Goal: Transaction & Acquisition: Subscribe to service/newsletter

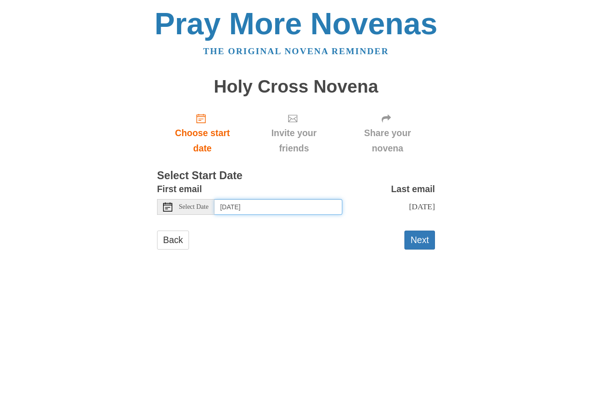
click at [241, 206] on input "[DATE]" at bounding box center [279, 207] width 128 height 16
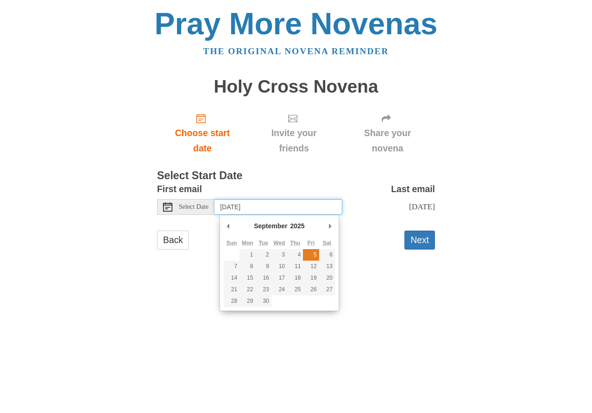
type input "Friday, September 5th"
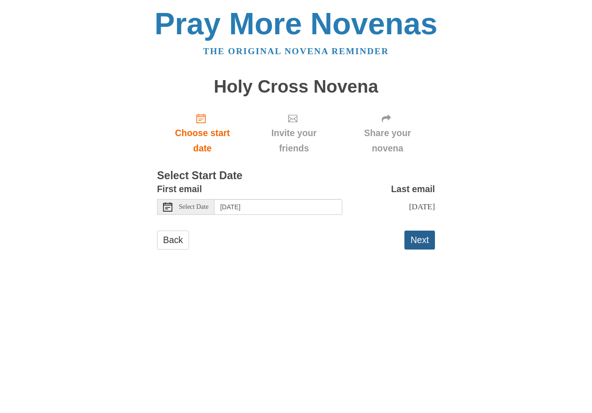
click at [423, 250] on button "Next" at bounding box center [419, 240] width 31 height 19
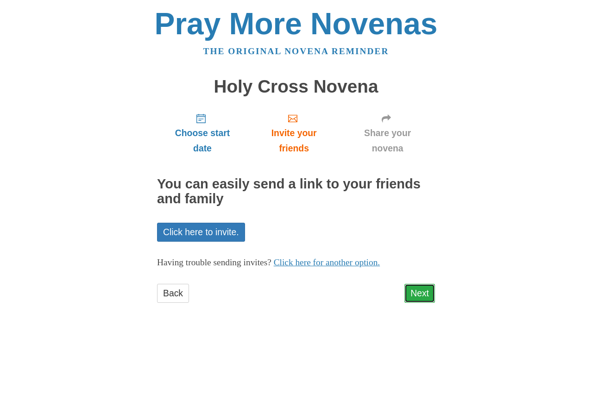
click at [421, 295] on link "Next" at bounding box center [419, 293] width 31 height 19
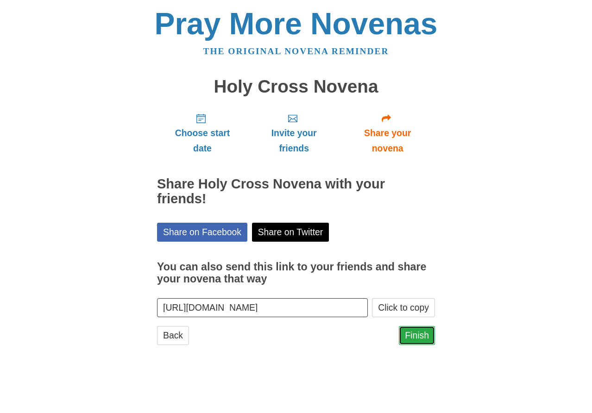
click at [417, 336] on link "Finish" at bounding box center [417, 335] width 36 height 19
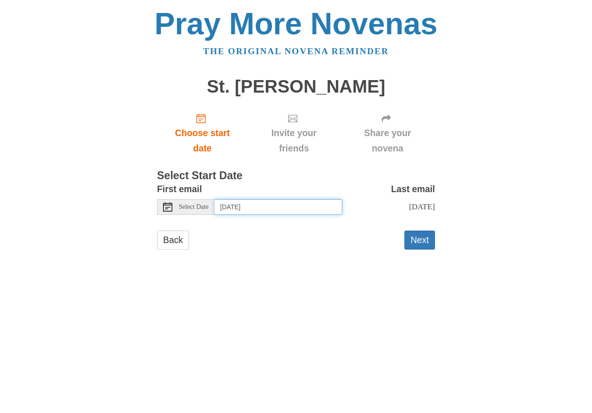
click at [277, 206] on input "[DATE]" at bounding box center [279, 207] width 128 height 16
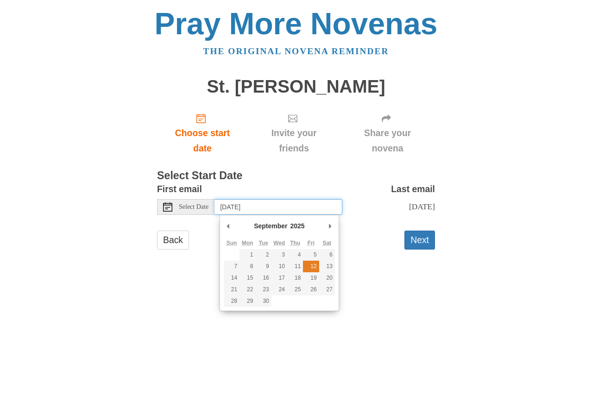
type input "Friday, September 12th"
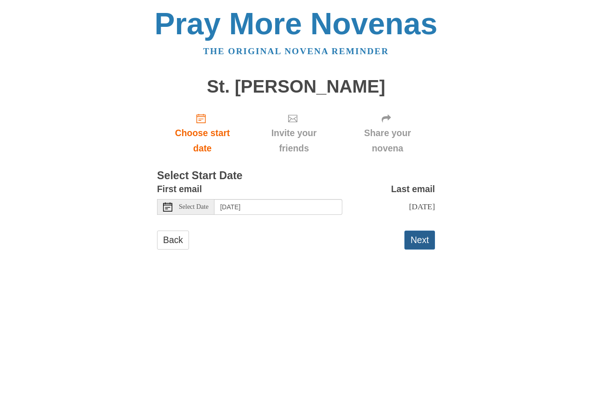
click at [417, 249] on button "Next" at bounding box center [419, 240] width 31 height 19
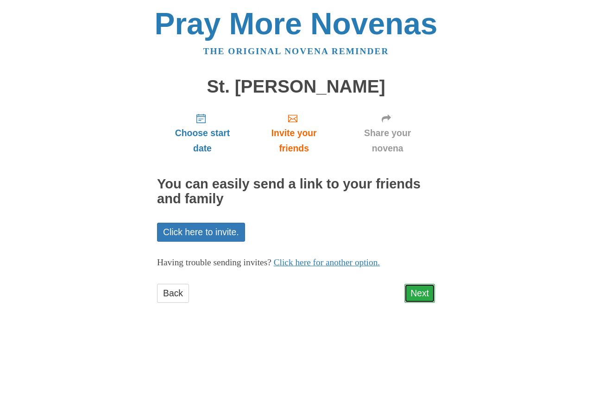
click at [422, 293] on link "Next" at bounding box center [419, 293] width 31 height 19
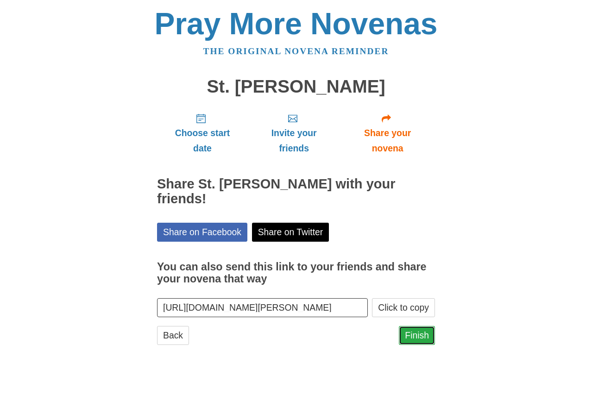
click at [421, 335] on link "Finish" at bounding box center [417, 335] width 36 height 19
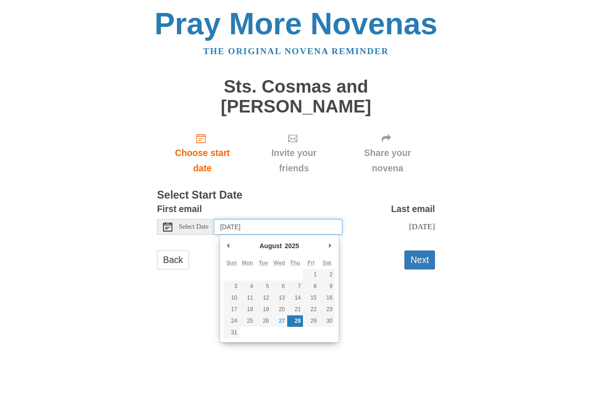
click at [278, 230] on input "[DATE]" at bounding box center [279, 227] width 128 height 16
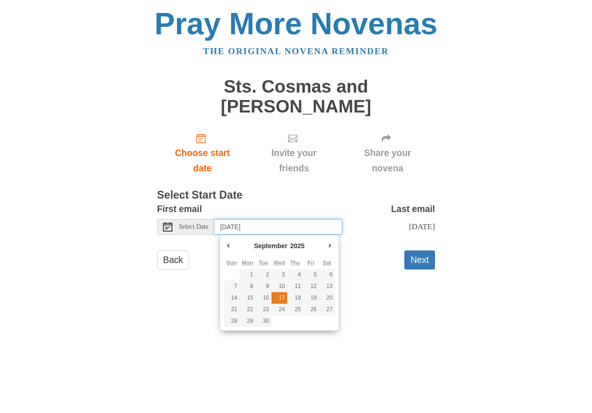
type input "Wednesday, September 17th"
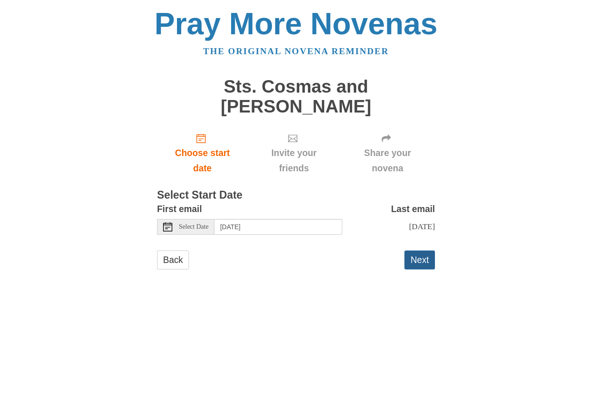
click at [413, 259] on button "Next" at bounding box center [419, 260] width 31 height 19
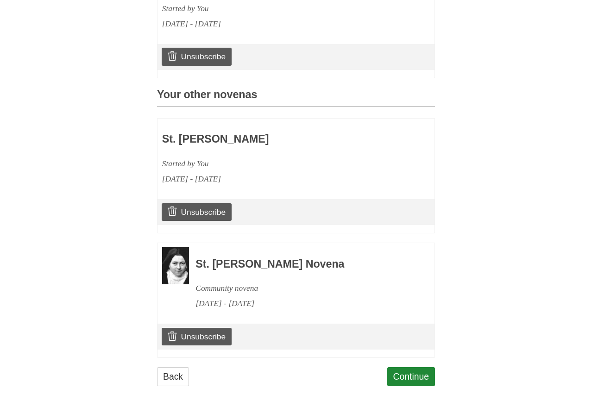
scroll to position [360, 0]
click at [191, 334] on link "Unsubscribe" at bounding box center [197, 337] width 70 height 18
click at [210, 335] on link "Unsubscribe" at bounding box center [197, 337] width 70 height 18
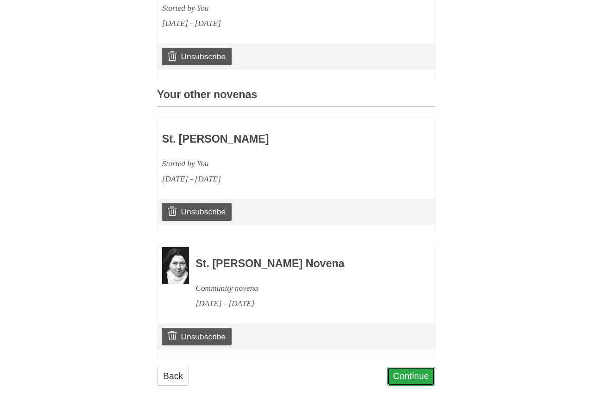
click at [415, 377] on link "Continue" at bounding box center [411, 376] width 48 height 19
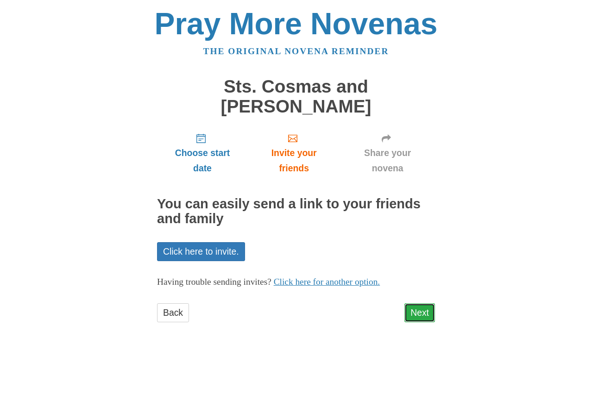
click at [413, 310] on link "Next" at bounding box center [419, 312] width 31 height 19
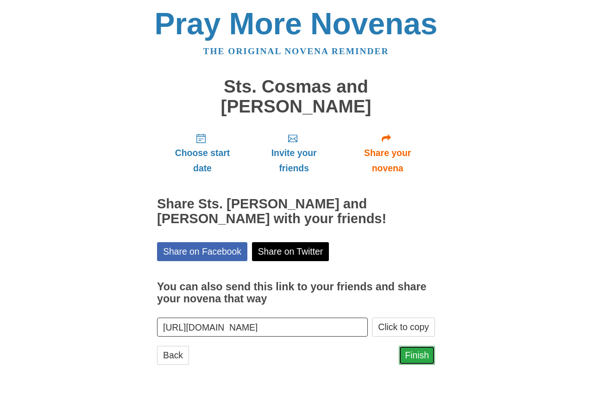
click at [416, 359] on link "Finish" at bounding box center [417, 355] width 36 height 19
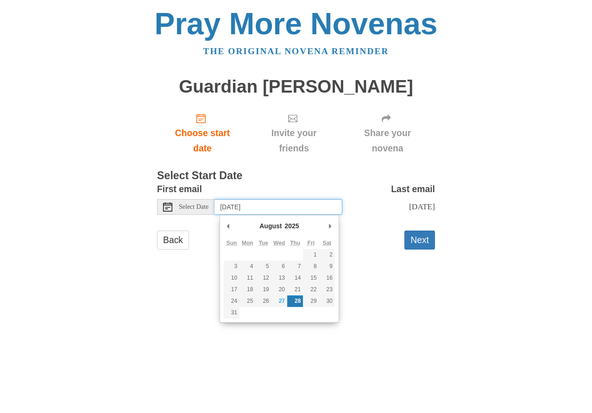
click at [285, 204] on input "[DATE]" at bounding box center [279, 207] width 128 height 16
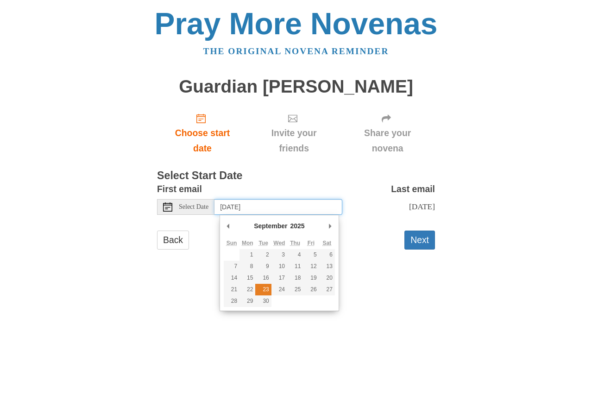
type input "[DATE]"
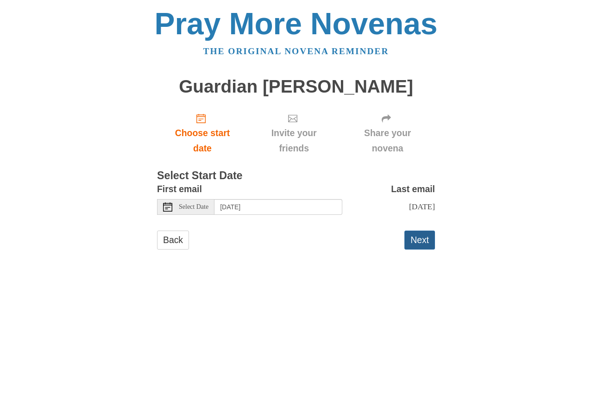
click at [415, 243] on button "Next" at bounding box center [419, 240] width 31 height 19
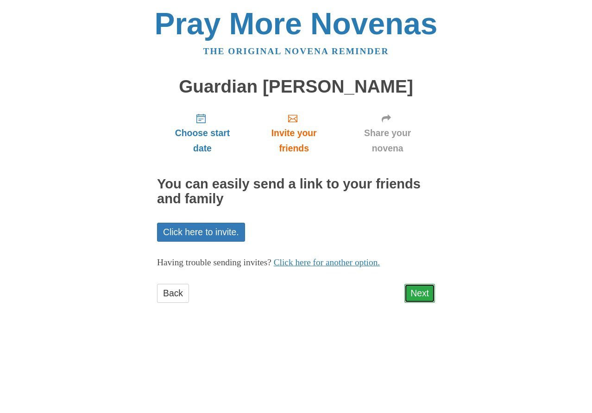
click at [424, 292] on link "Next" at bounding box center [419, 293] width 31 height 19
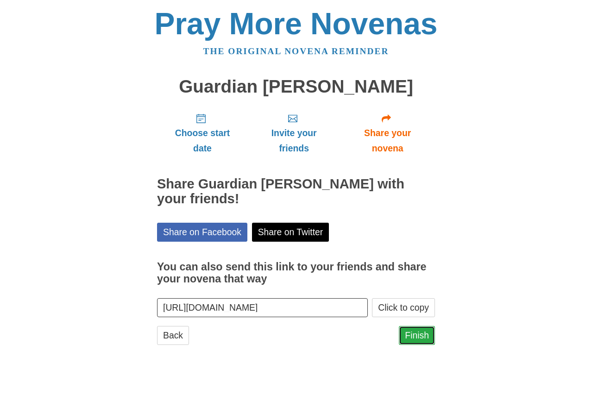
click at [418, 337] on link "Finish" at bounding box center [417, 335] width 36 height 19
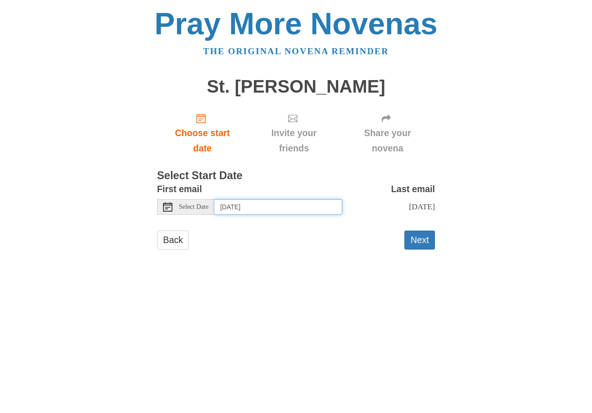
click at [290, 210] on input "[DATE]" at bounding box center [279, 207] width 128 height 16
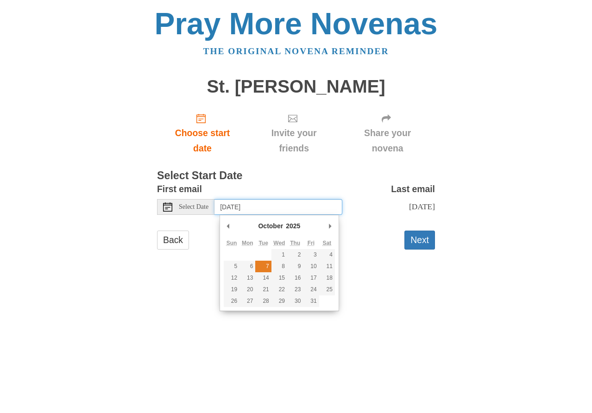
type input "Tuesday, October 7th"
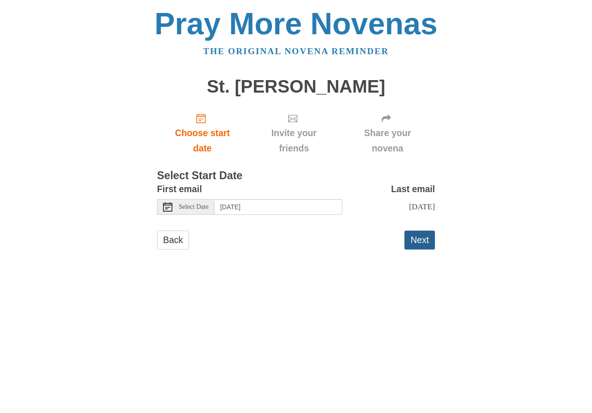
click at [419, 250] on button "Next" at bounding box center [419, 240] width 31 height 19
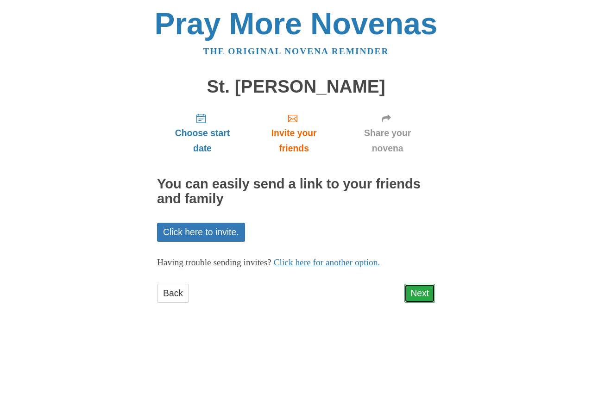
click at [418, 294] on link "Next" at bounding box center [419, 293] width 31 height 19
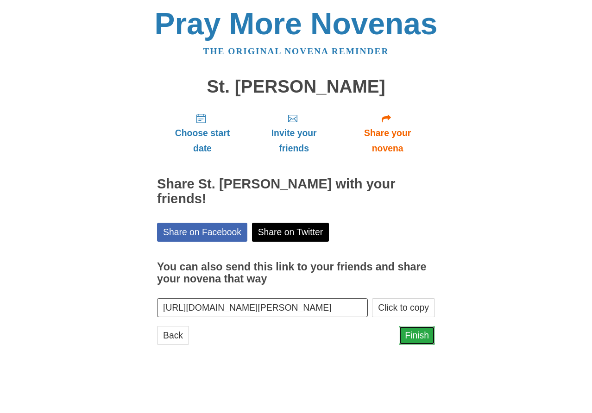
click at [418, 326] on link "Finish" at bounding box center [417, 335] width 36 height 19
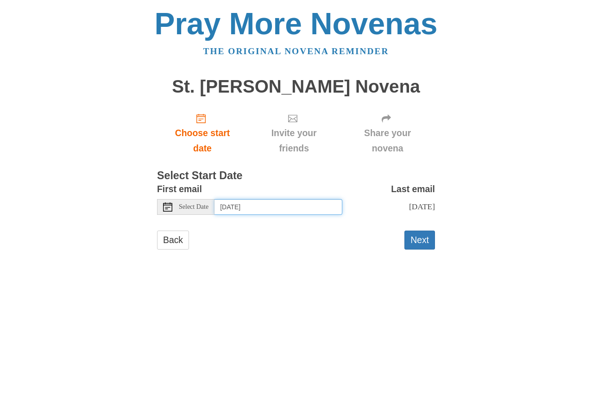
click at [267, 205] on input "[DATE]" at bounding box center [279, 207] width 128 height 16
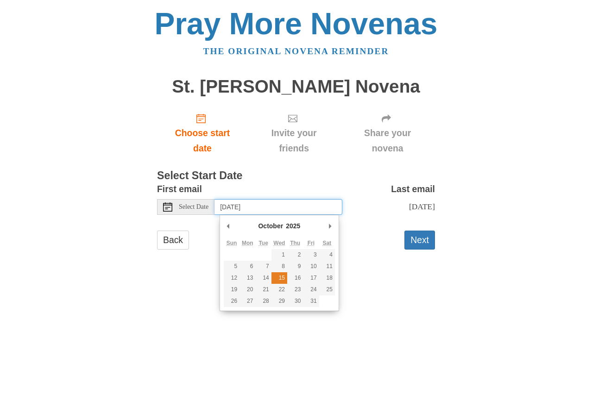
type input "Wednesday, October 15th"
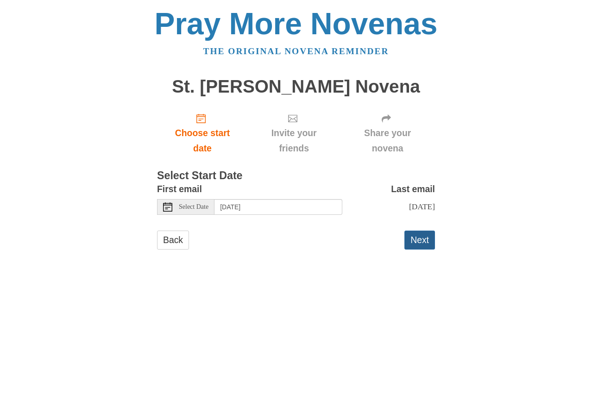
click at [413, 240] on button "Next" at bounding box center [419, 240] width 31 height 19
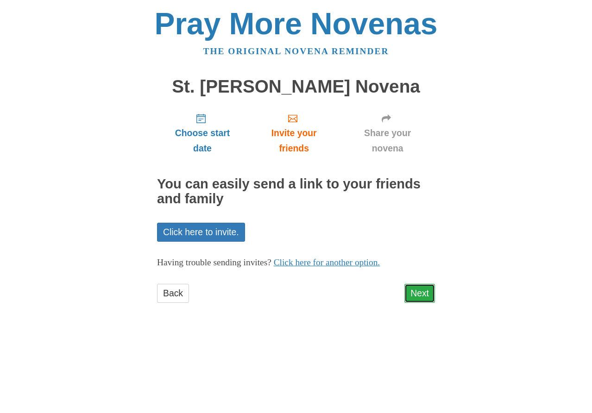
click at [417, 296] on link "Next" at bounding box center [419, 293] width 31 height 19
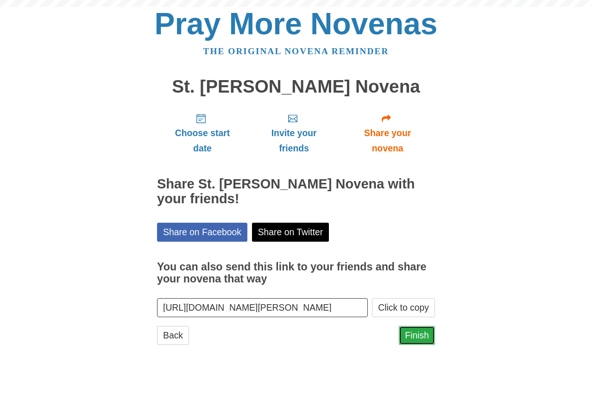
click at [419, 340] on link "Finish" at bounding box center [417, 335] width 36 height 19
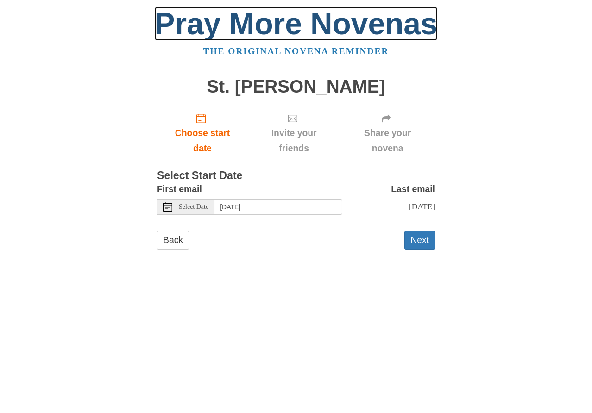
click at [373, 31] on link "Pray More Novenas" at bounding box center [296, 23] width 283 height 34
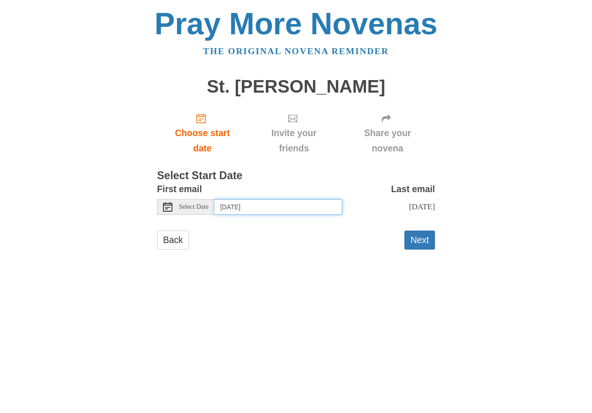
click at [269, 208] on input "Thursday, August 28th" at bounding box center [279, 207] width 128 height 16
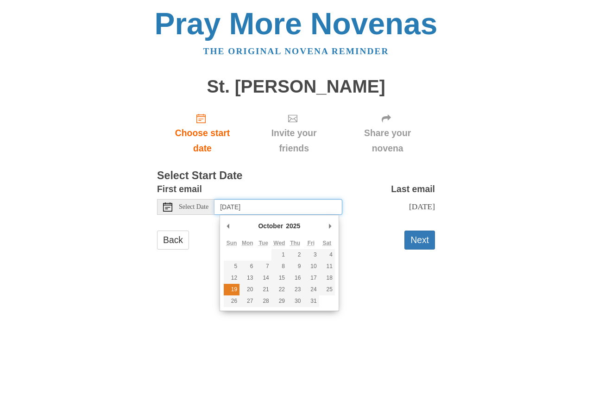
type input "Sunday, October 19th"
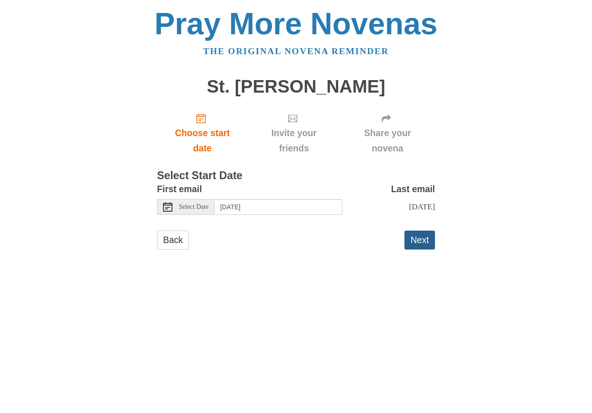
click at [414, 242] on button "Next" at bounding box center [419, 240] width 31 height 19
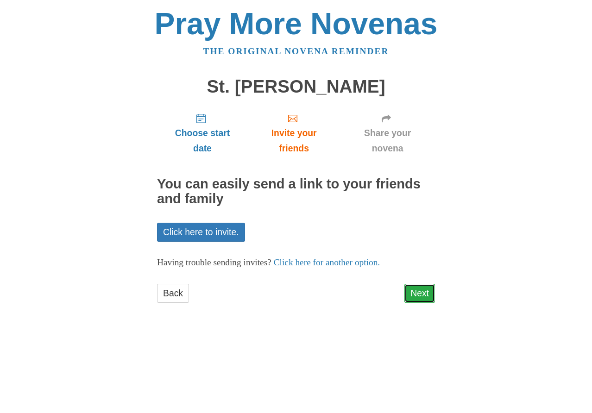
click at [422, 292] on link "Next" at bounding box center [419, 293] width 31 height 19
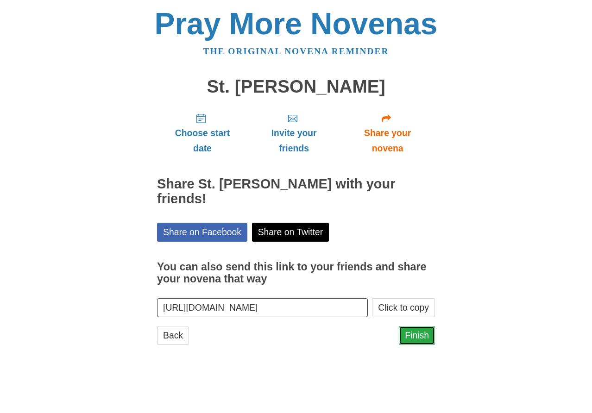
click at [417, 326] on link "Finish" at bounding box center [417, 335] width 36 height 19
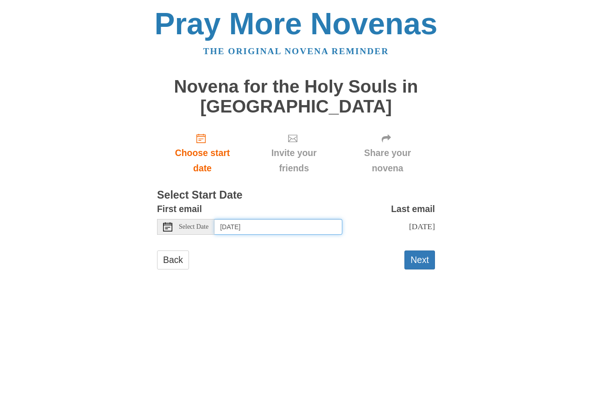
click at [302, 227] on input "[DATE]" at bounding box center [279, 227] width 128 height 16
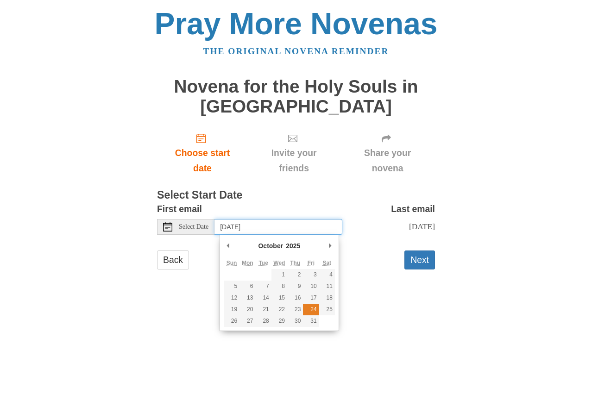
type input "[DATE]"
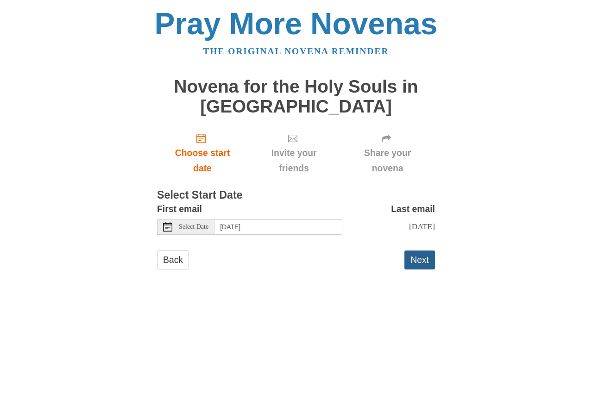
click at [426, 262] on button "Next" at bounding box center [419, 260] width 31 height 19
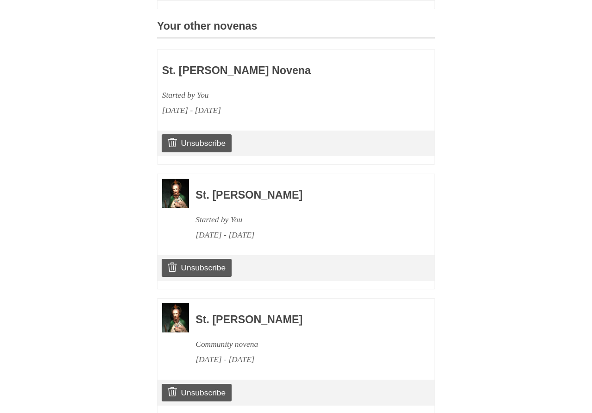
scroll to position [473, 0]
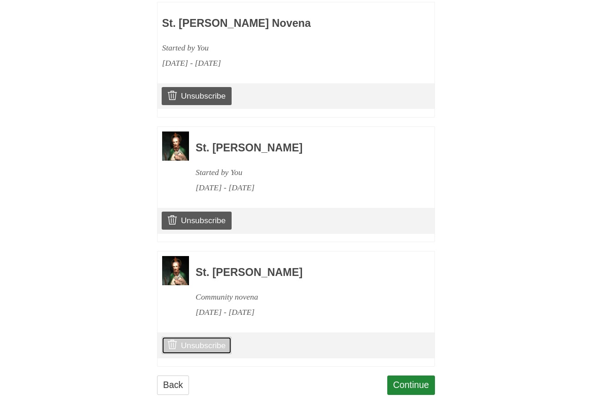
click at [208, 346] on link "Unsubscribe" at bounding box center [197, 346] width 70 height 18
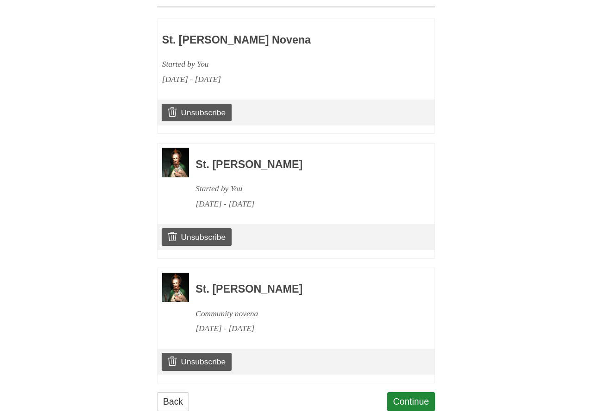
scroll to position [529, 0]
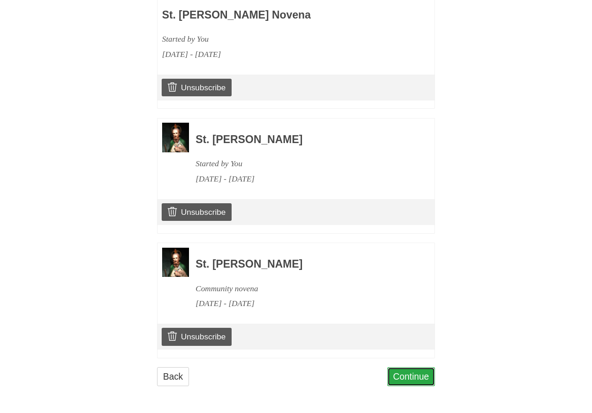
click at [403, 374] on link "Continue" at bounding box center [411, 376] width 48 height 19
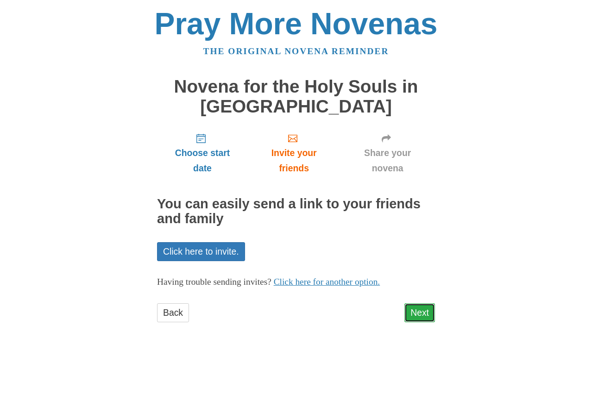
click at [411, 312] on link "Next" at bounding box center [419, 312] width 31 height 19
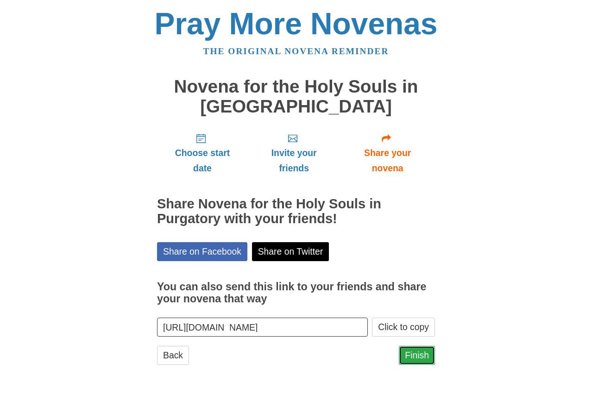
click at [418, 356] on link "Finish" at bounding box center [417, 355] width 36 height 19
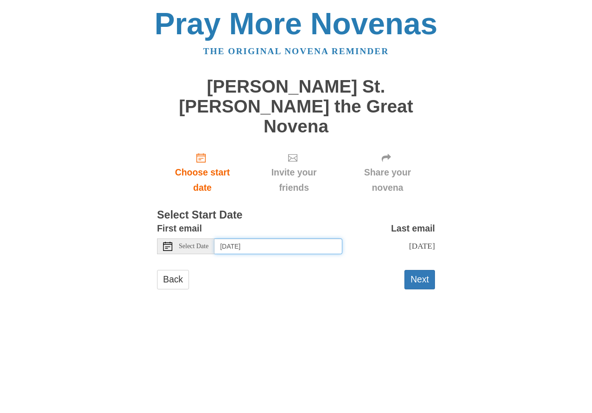
click at [272, 239] on input "Thursday, August 28th" at bounding box center [279, 247] width 128 height 16
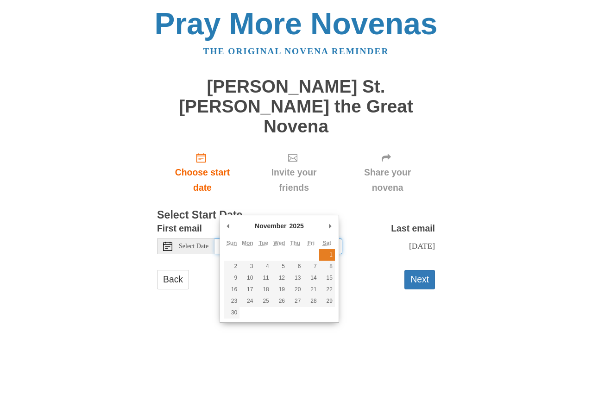
type input "Saturday, November 1st"
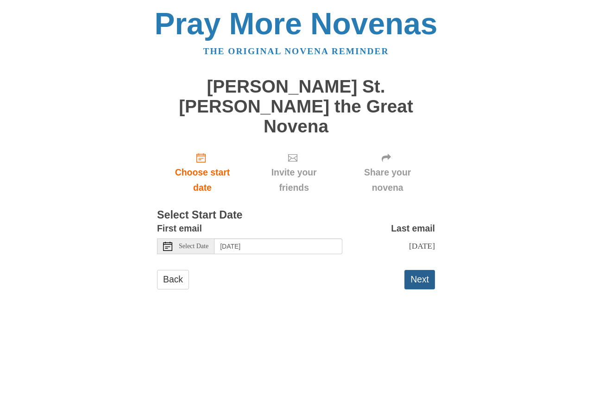
click at [420, 270] on button "Next" at bounding box center [419, 279] width 31 height 19
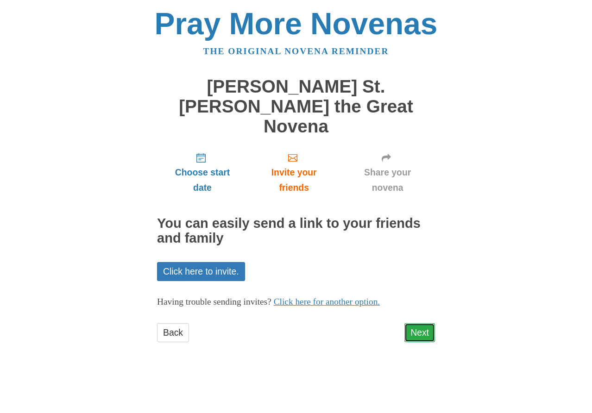
click at [416, 323] on link "Next" at bounding box center [419, 332] width 31 height 19
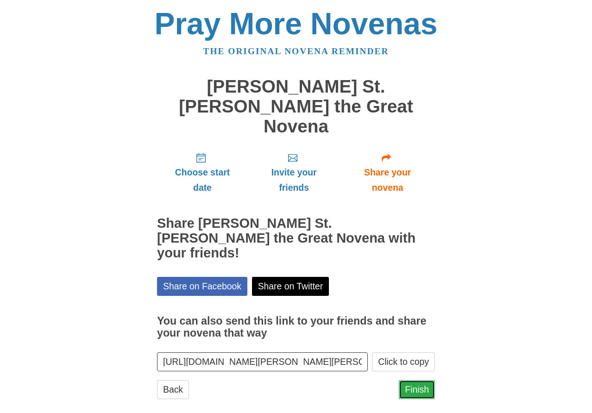
click at [405, 380] on link "Finish" at bounding box center [417, 389] width 36 height 19
